Goal: Task Accomplishment & Management: Manage account settings

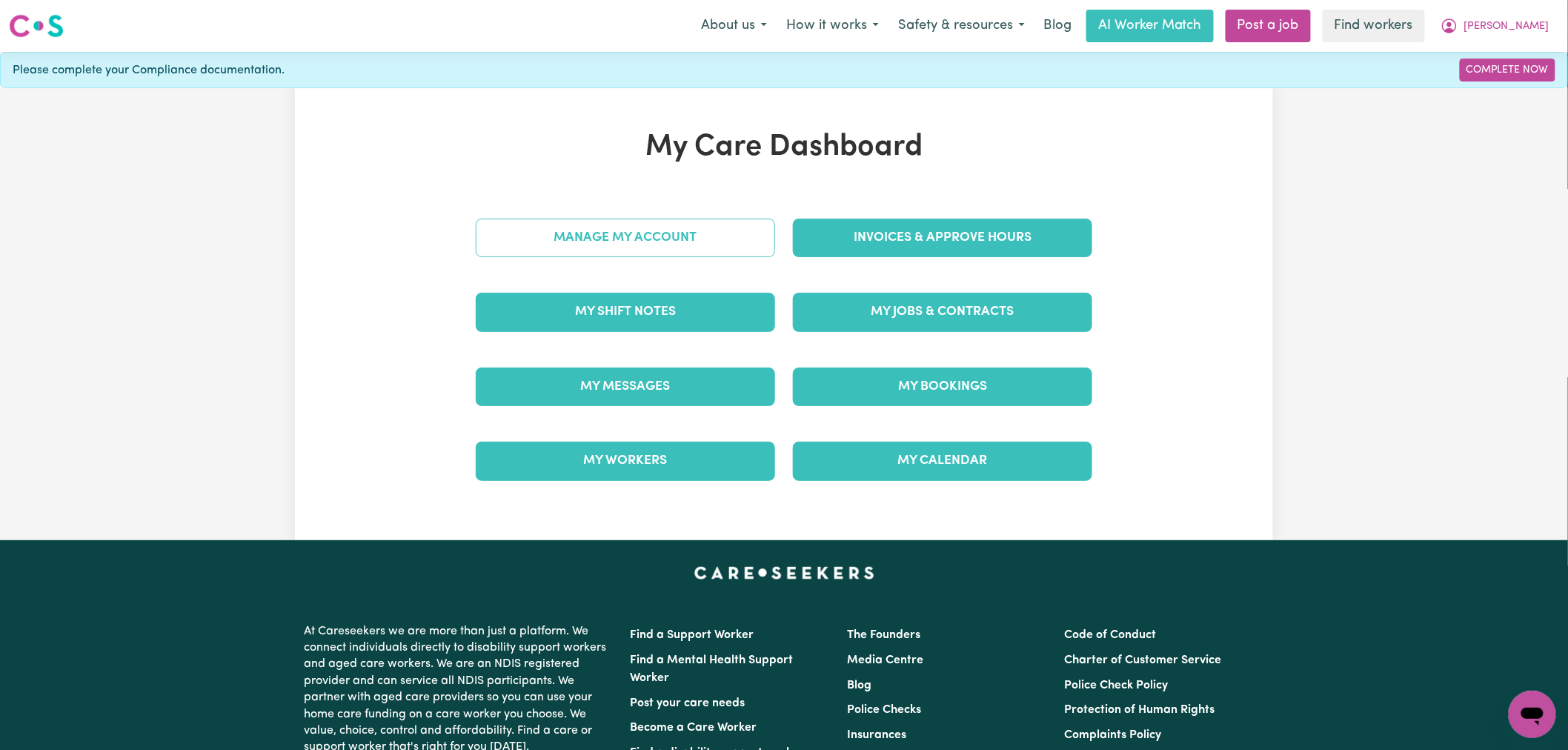
click at [692, 238] on link "Manage My Account" at bounding box center [625, 238] width 299 height 38
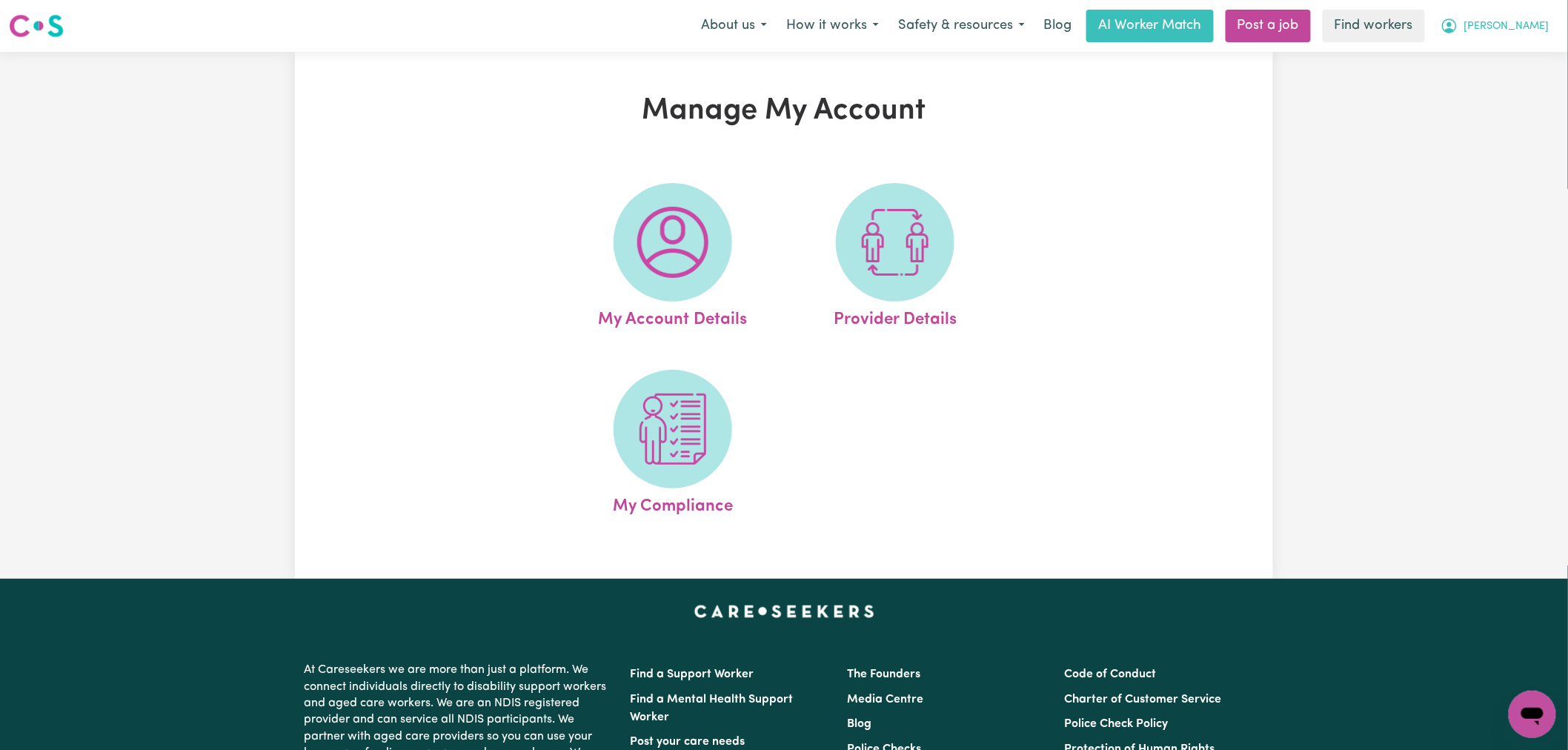
click at [1515, 30] on span "Lee Edmondspark" at bounding box center [1507, 26] width 86 height 16
click at [1514, 52] on link "My Dashboard" at bounding box center [1500, 57] width 117 height 28
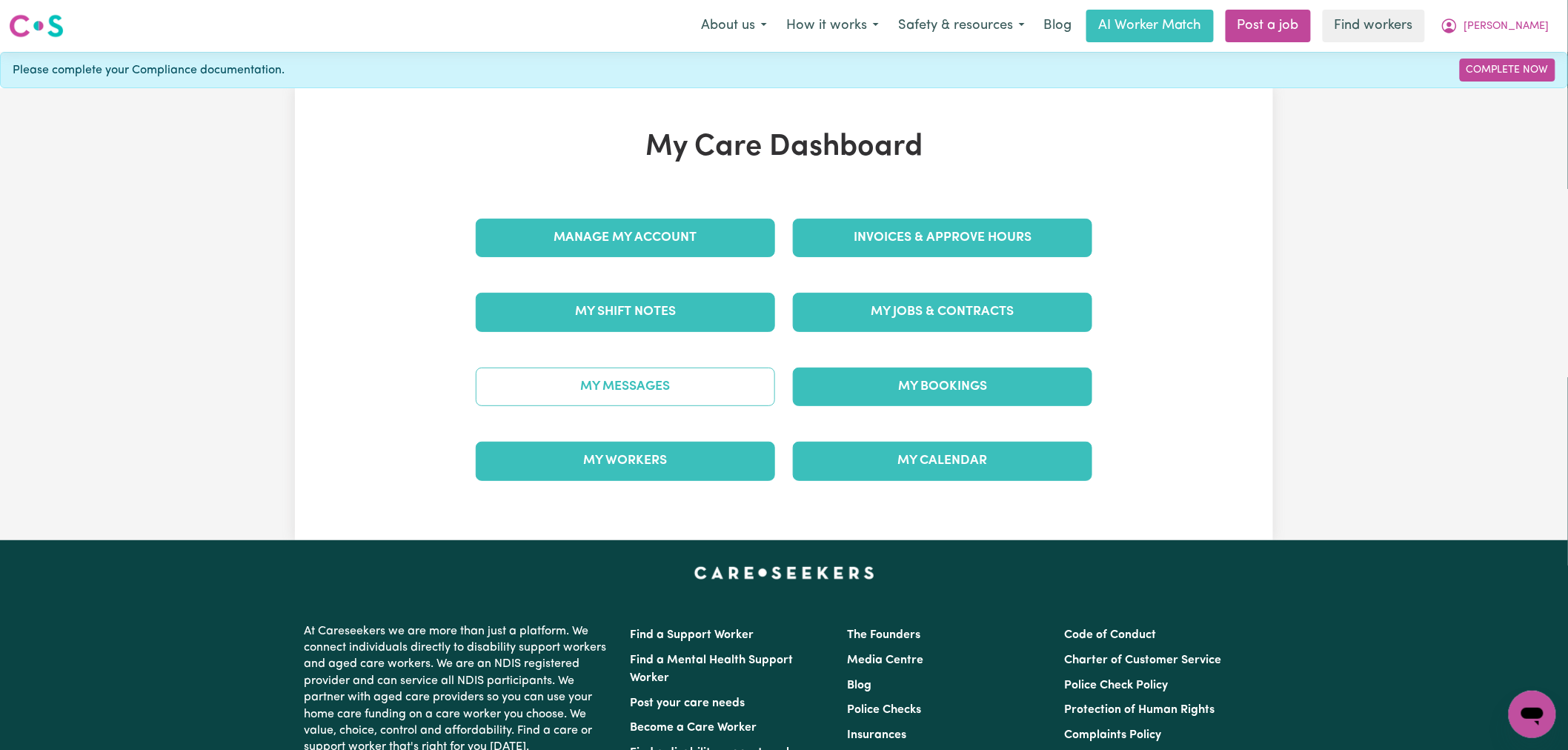
click at [656, 387] on link "My Messages" at bounding box center [625, 387] width 299 height 38
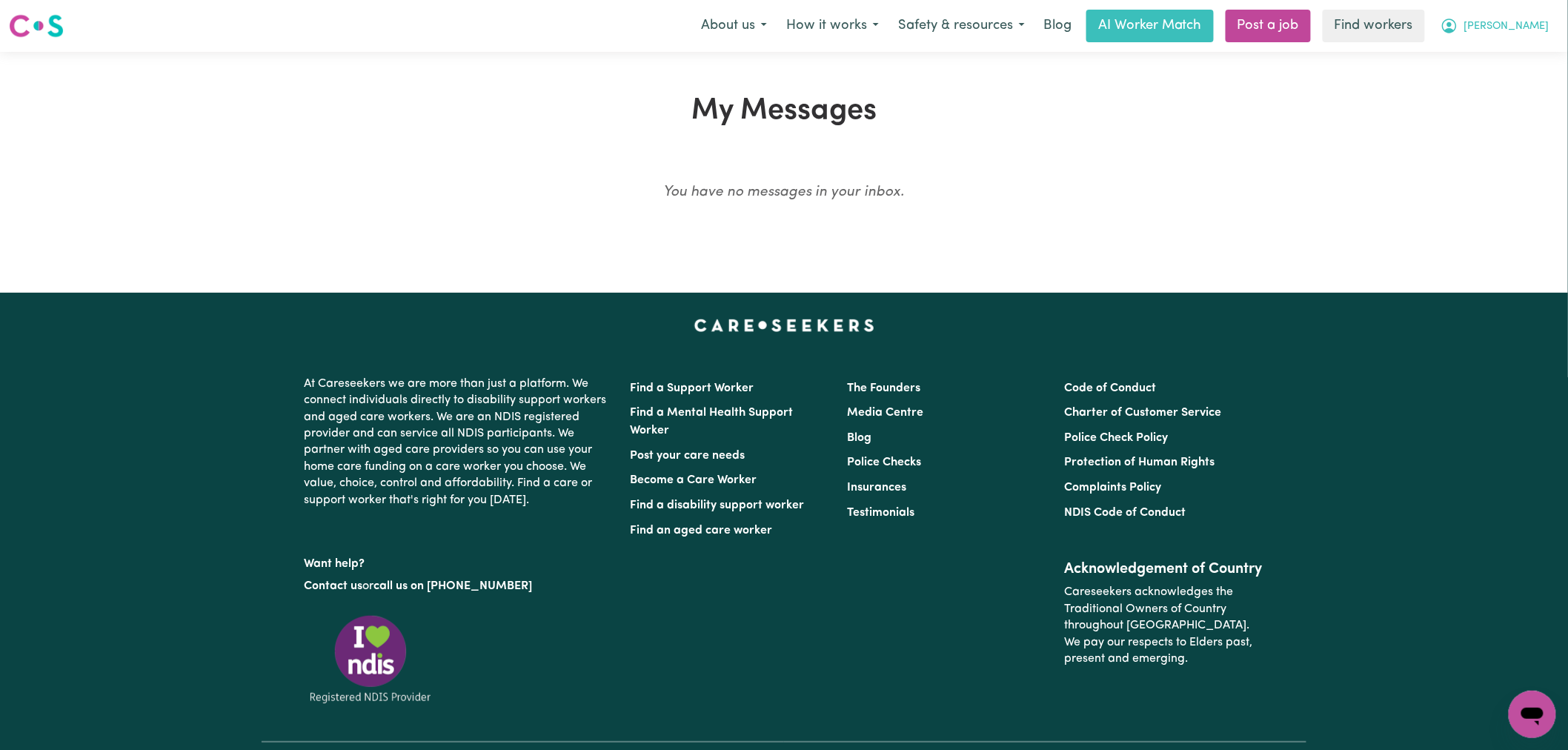
click at [1498, 35] on button "Lee Edmondspark" at bounding box center [1495, 25] width 128 height 31
click at [1495, 57] on link "My Dashboard" at bounding box center [1500, 57] width 117 height 28
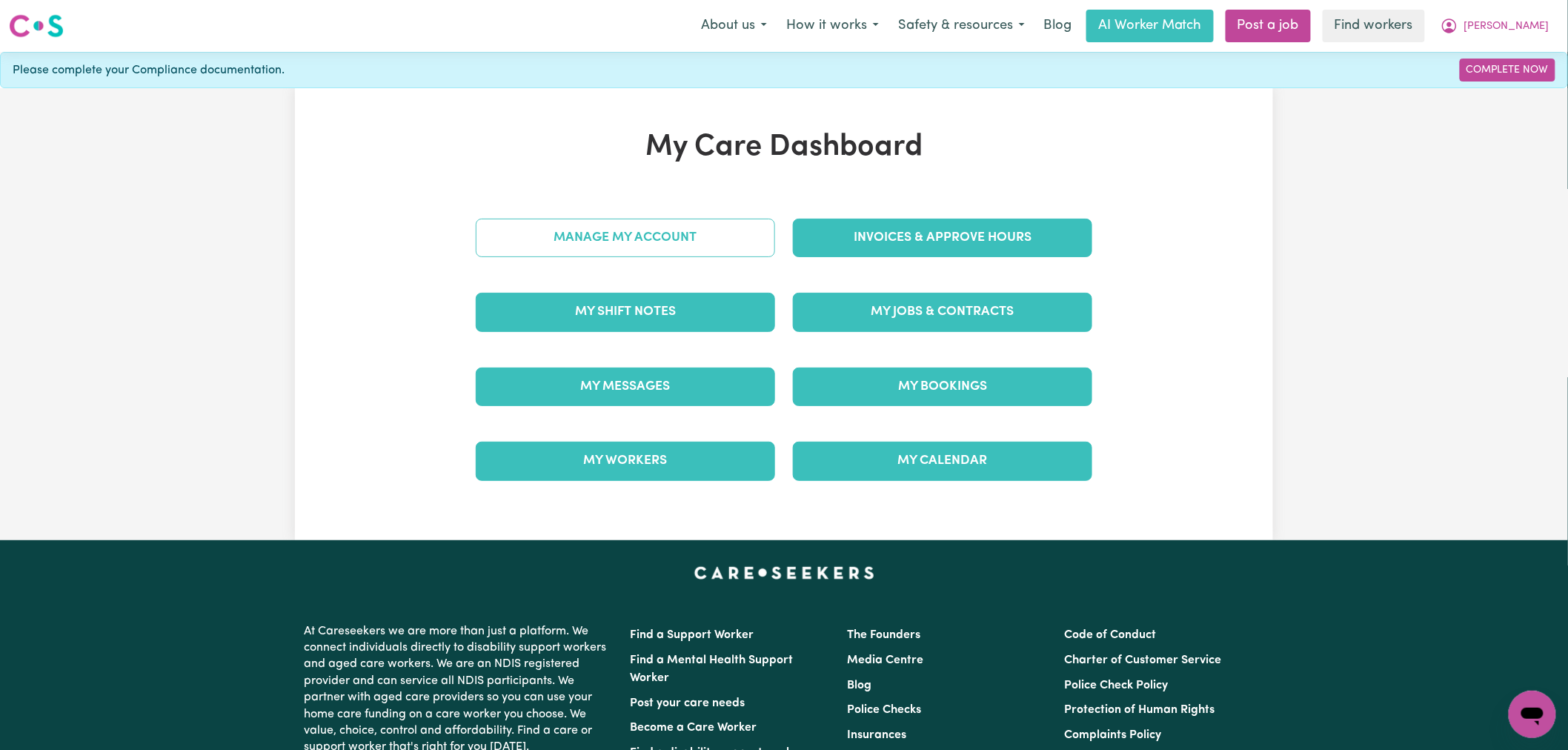
click at [630, 247] on link "Manage My Account" at bounding box center [625, 238] width 299 height 38
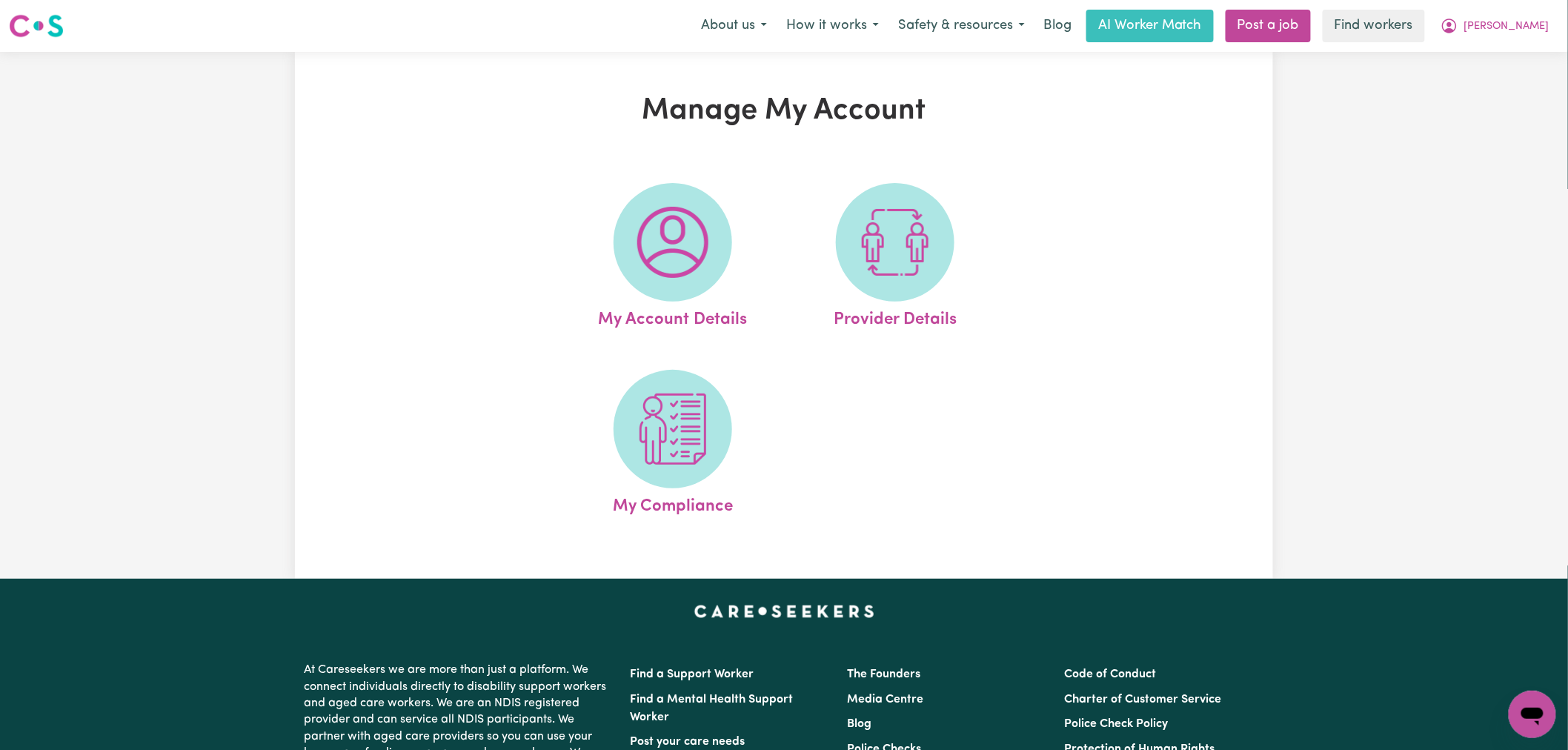
click at [630, 248] on span at bounding box center [673, 242] width 118 height 118
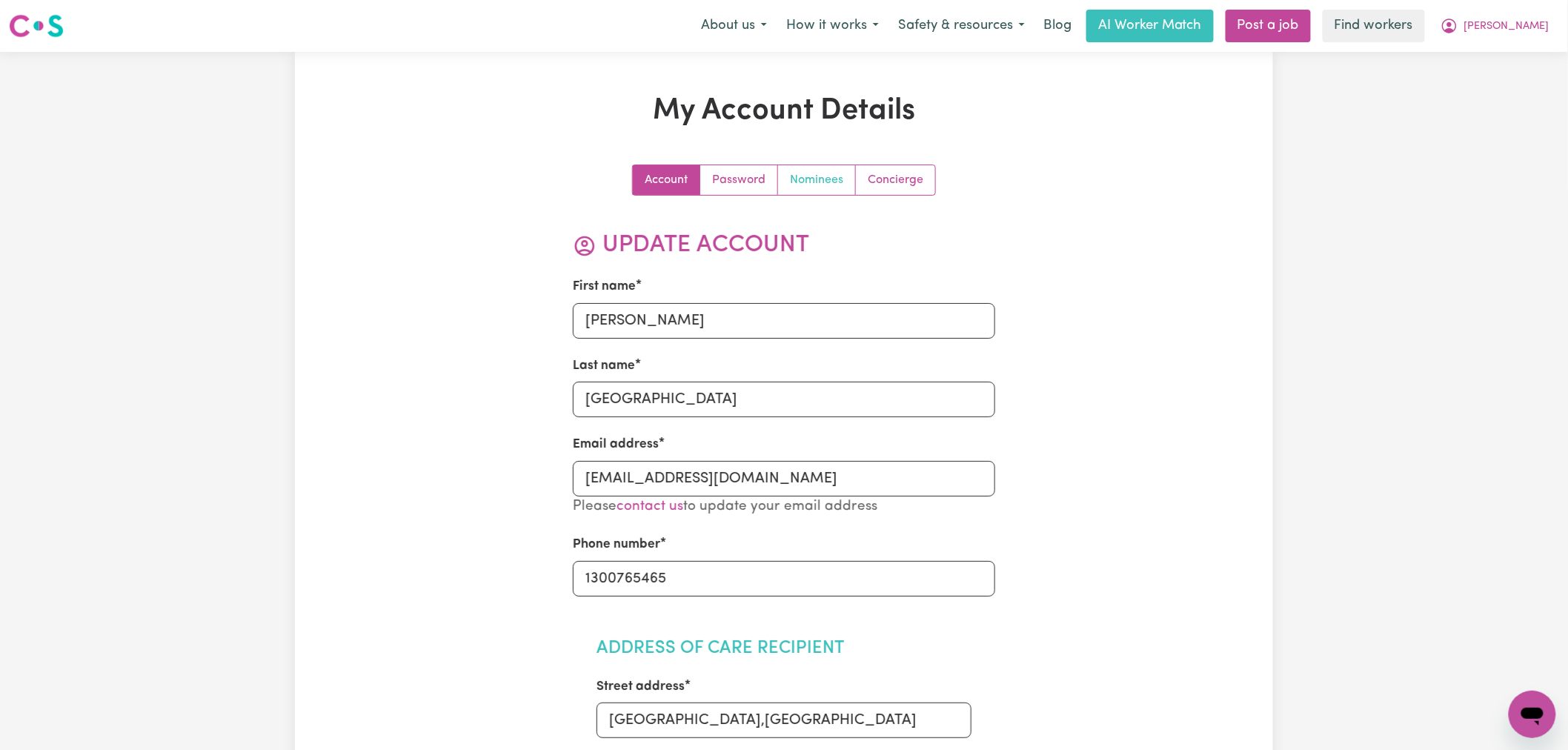
click at [830, 171] on link "Nominees" at bounding box center [817, 180] width 78 height 30
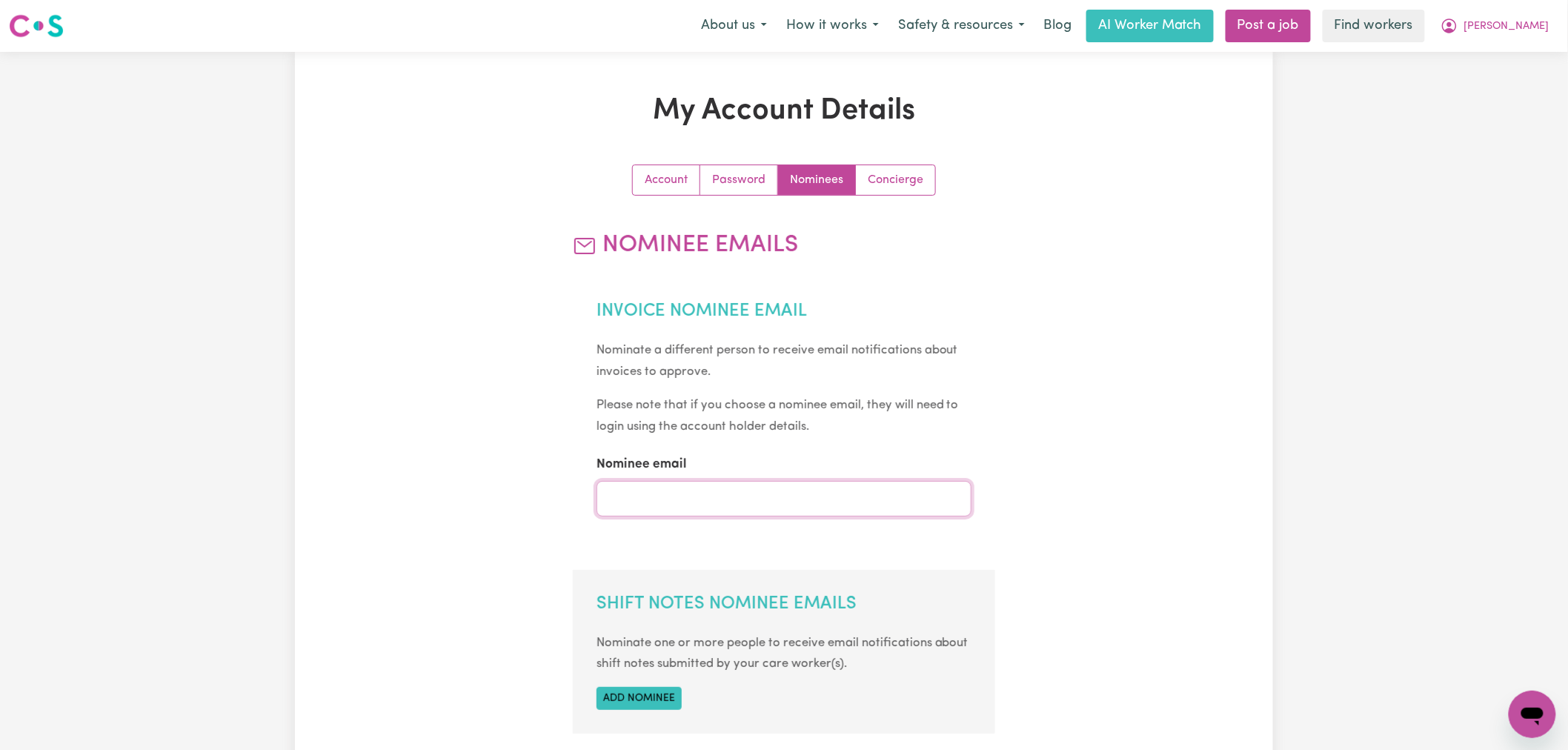
drag, startPoint x: 715, startPoint y: 489, endPoint x: 744, endPoint y: 492, distance: 29.2
click at [732, 494] on input "Nominee email" at bounding box center [784, 499] width 376 height 35
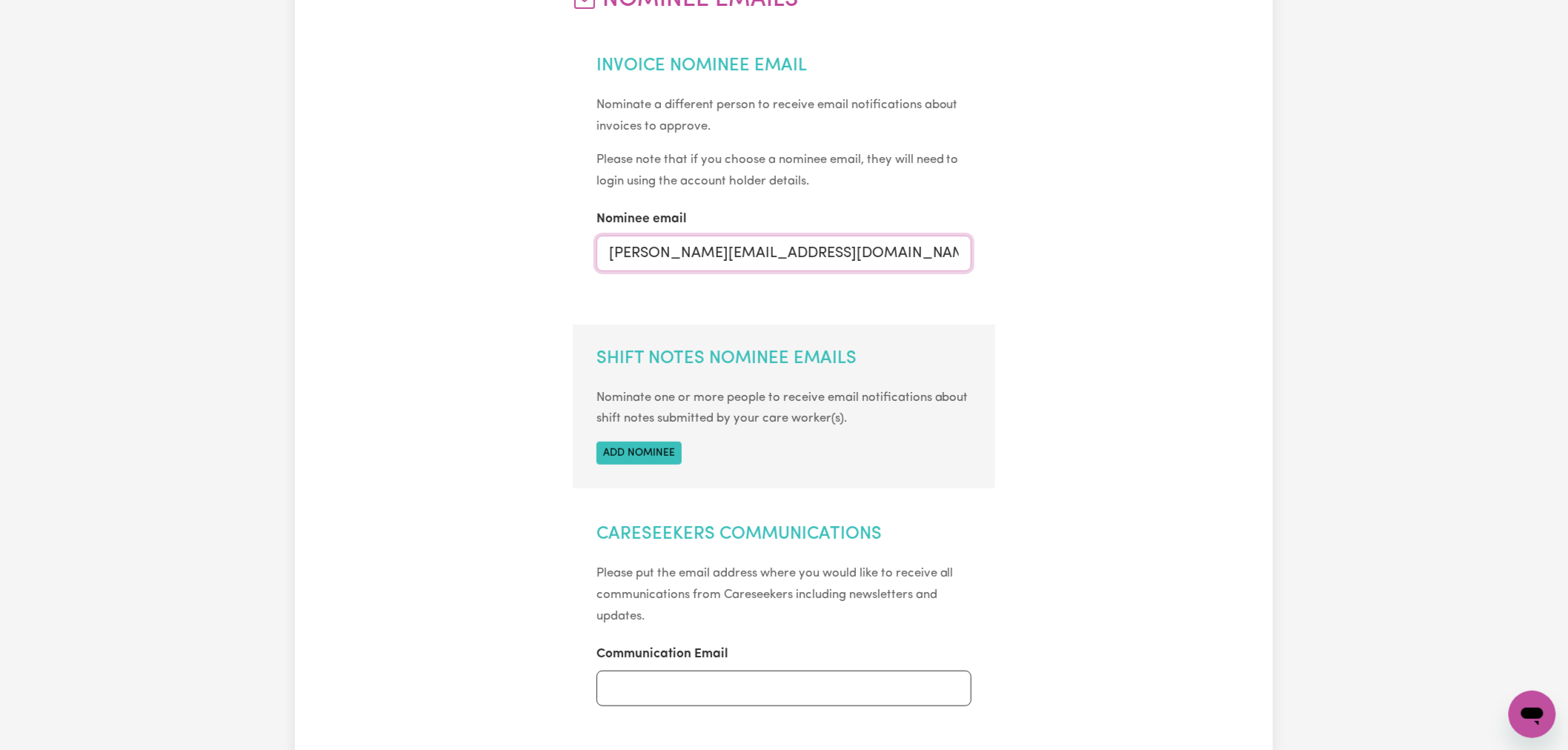
scroll to position [247, 0]
click at [641, 250] on input "lindasy@careseekers.com.au" at bounding box center [784, 251] width 376 height 35
click at [641, 246] on input "lindsy@careseekers.com.au" at bounding box center [784, 251] width 376 height 35
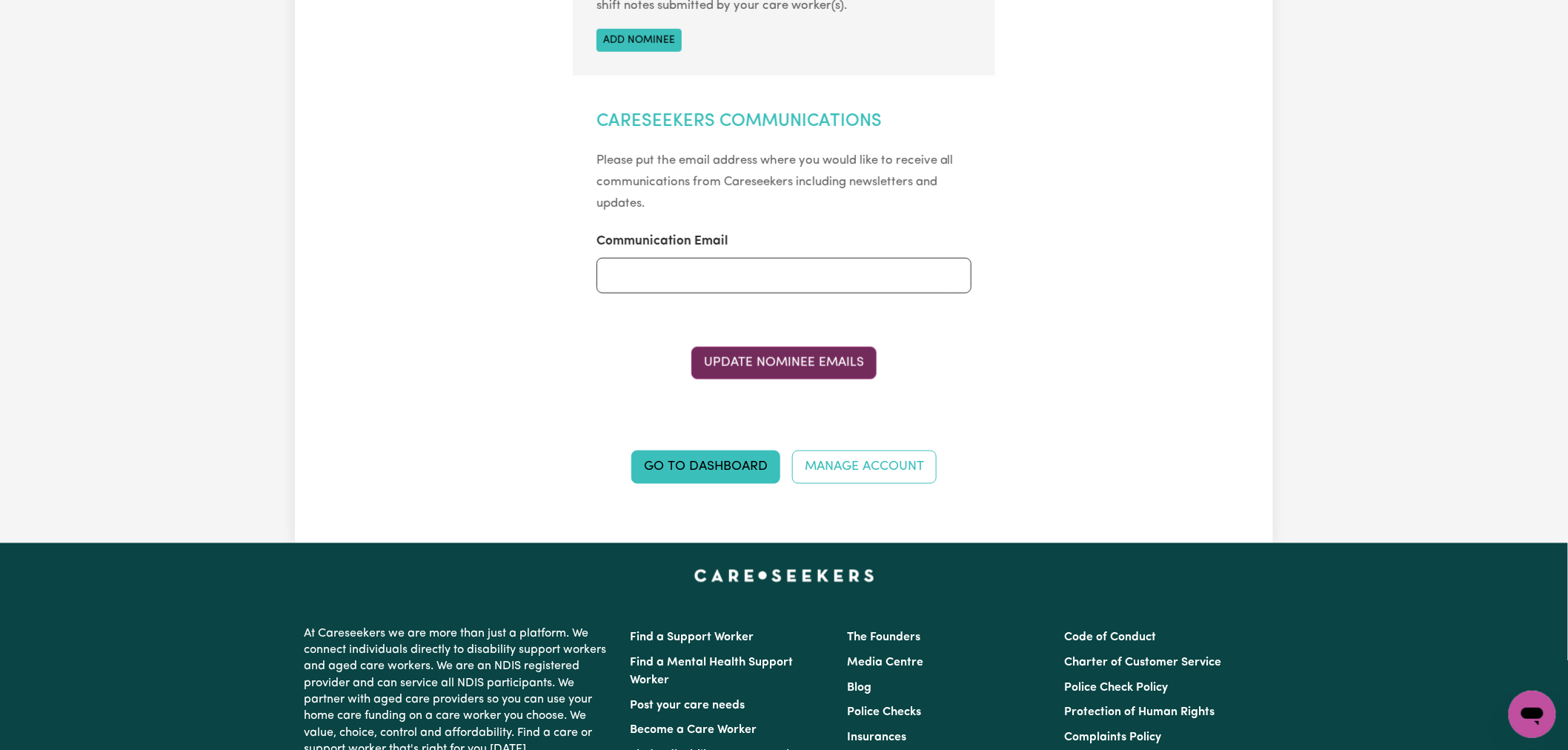
type input "[PERSON_NAME][EMAIL_ADDRESS][DOMAIN_NAME]"
click at [849, 358] on button "Update Nominee Emails" at bounding box center [784, 363] width 186 height 33
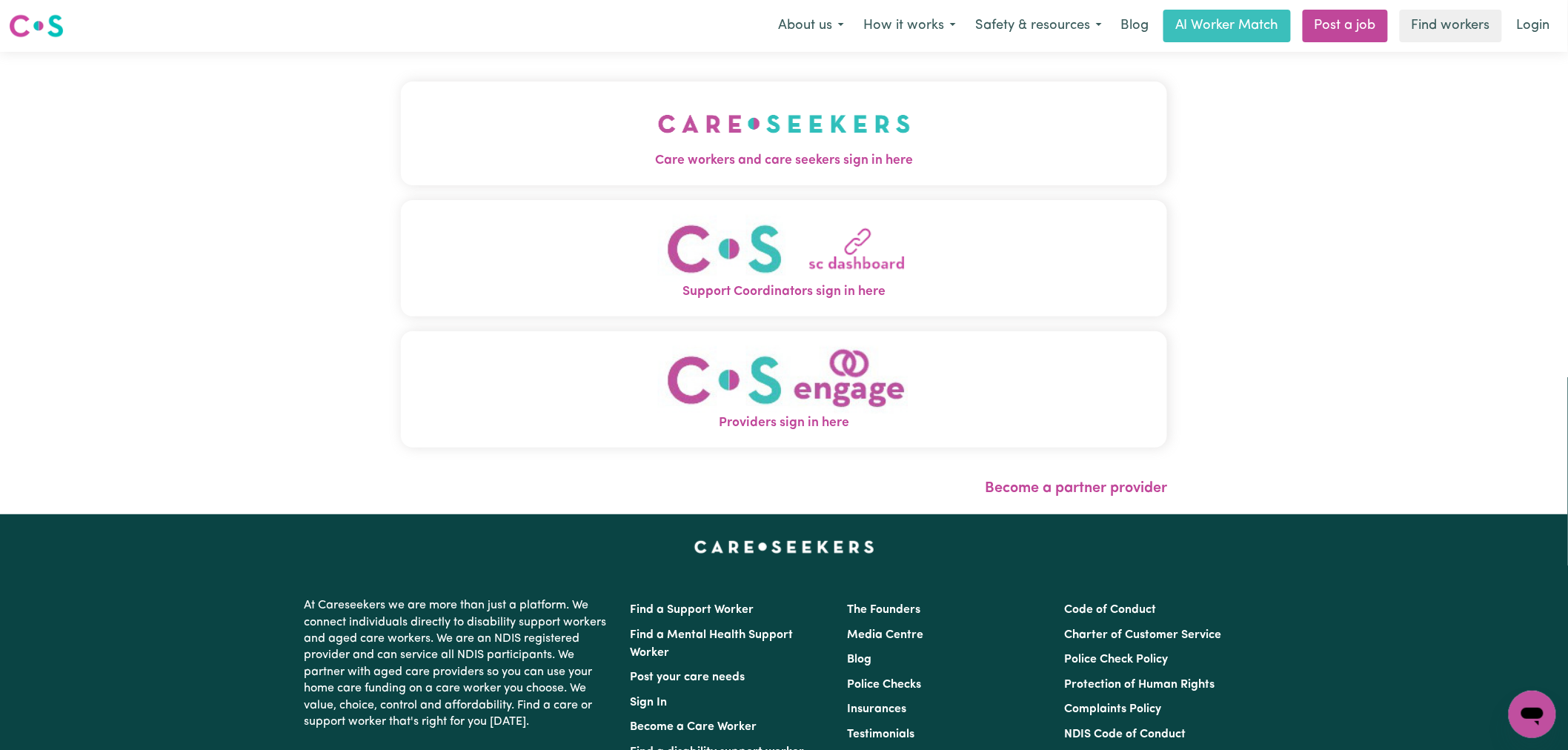
click at [658, 141] on img "Care workers and care seekers sign in here" at bounding box center [784, 124] width 253 height 55
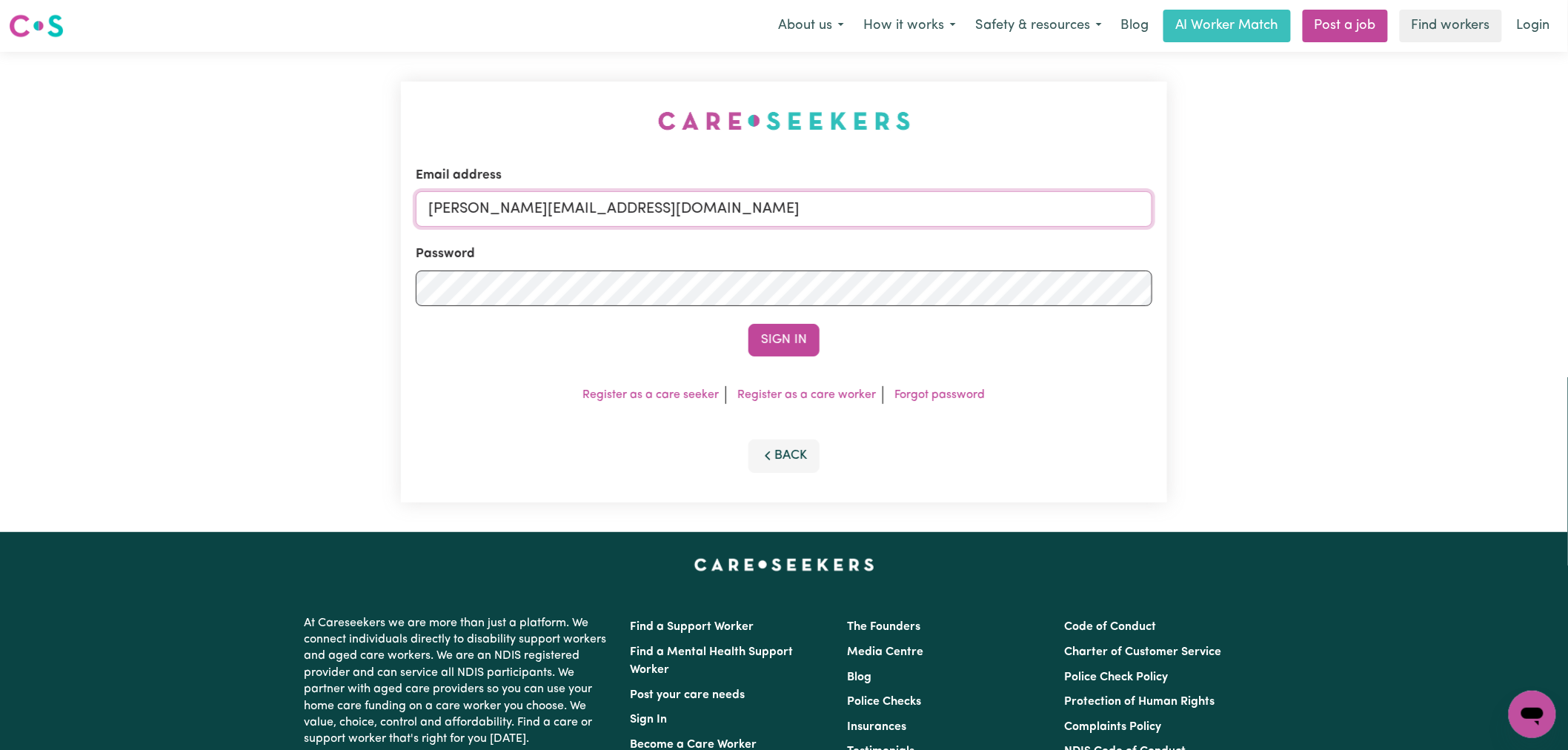
click at [642, 217] on input "[PERSON_NAME][EMAIL_ADDRESS][DOMAIN_NAME]" at bounding box center [784, 208] width 736 height 35
drag, startPoint x: 773, startPoint y: 218, endPoint x: 504, endPoint y: 205, distance: 269.3
click at [504, 205] on input "[EMAIL_ADDRESS][DOMAIN_NAME]" at bounding box center [784, 208] width 736 height 35
type input "[EMAIL_ADDRESS][DOMAIN_NAME]"
click at [749, 324] on button "Sign In" at bounding box center [784, 340] width 71 height 33
